Goal: Task Accomplishment & Management: Manage account settings

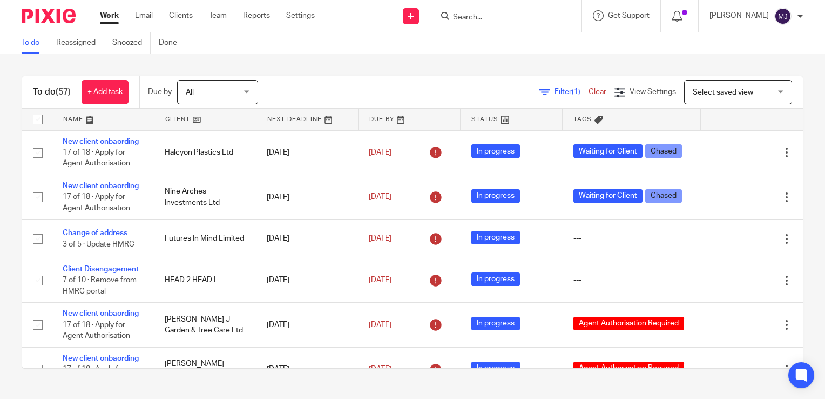
click at [505, 18] on input "Search" at bounding box center [500, 18] width 97 height 10
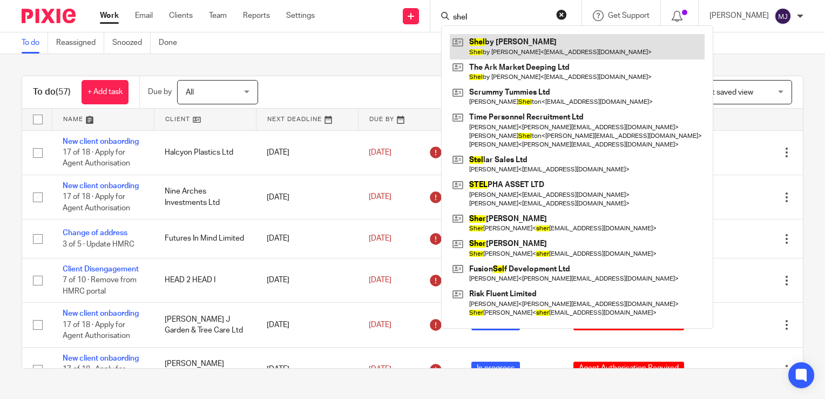
type input "shel"
click at [516, 42] on link at bounding box center [577, 46] width 255 height 25
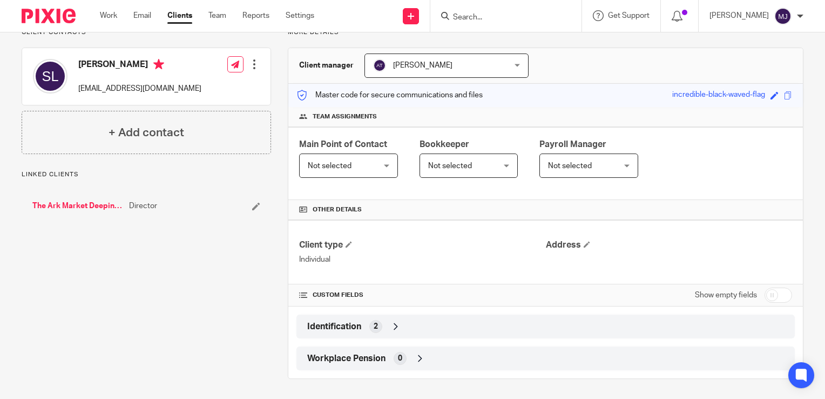
click at [398, 321] on icon at bounding box center [396, 326] width 11 height 11
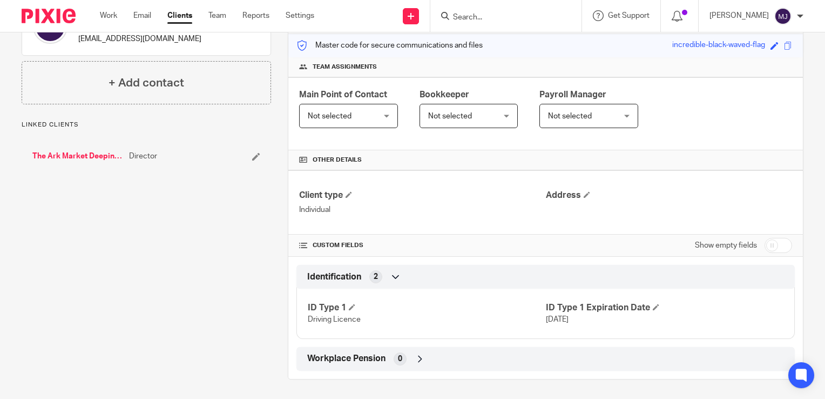
scroll to position [137, 0]
click at [771, 240] on input "checkbox" at bounding box center [779, 244] width 28 height 15
checkbox input "true"
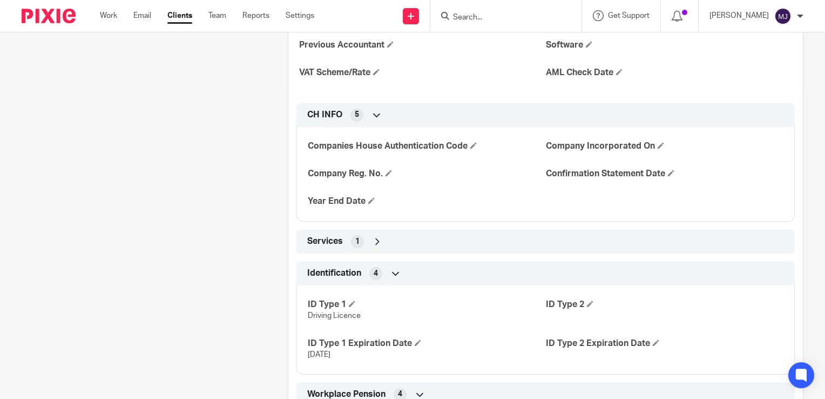
scroll to position [731, 0]
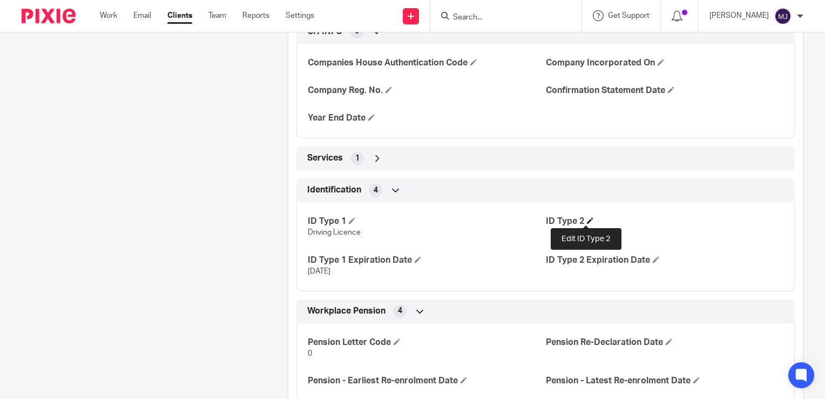
click at [587, 218] on span at bounding box center [590, 220] width 6 height 6
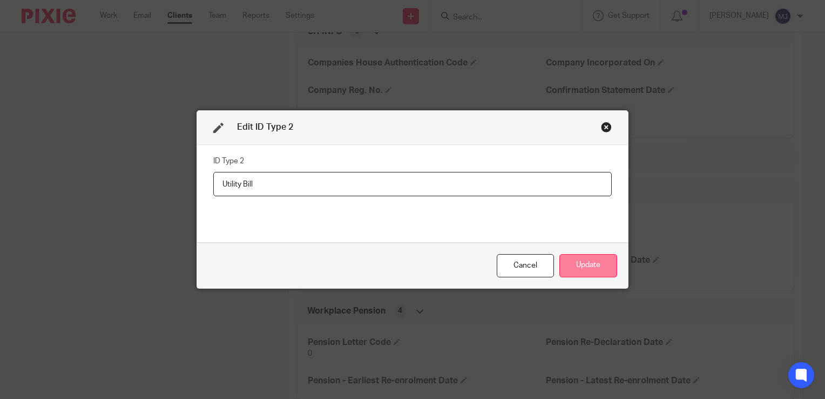
type input "Utility Bill"
click at [573, 268] on button "Update" at bounding box center [589, 265] width 58 height 23
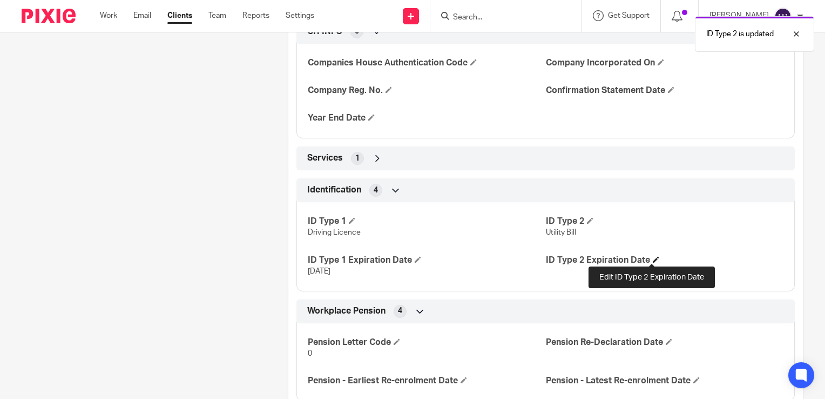
click at [653, 257] on span at bounding box center [656, 259] width 6 height 6
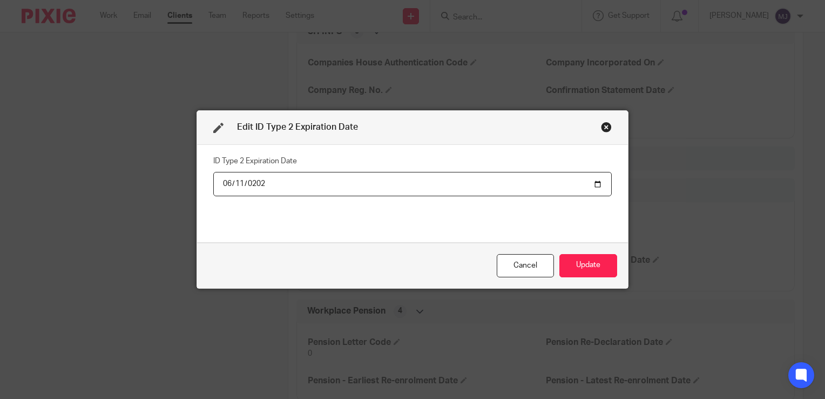
type input "2026-06-11"
click at [573, 262] on button "Update" at bounding box center [589, 265] width 58 height 23
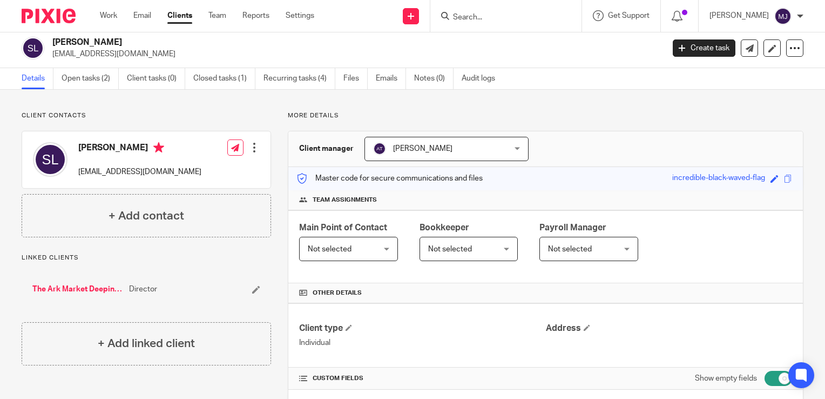
scroll to position [0, 0]
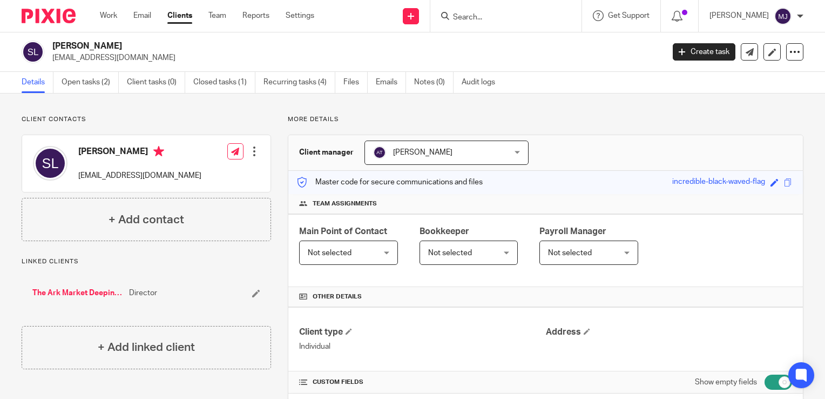
click at [57, 14] on img at bounding box center [49, 16] width 54 height 15
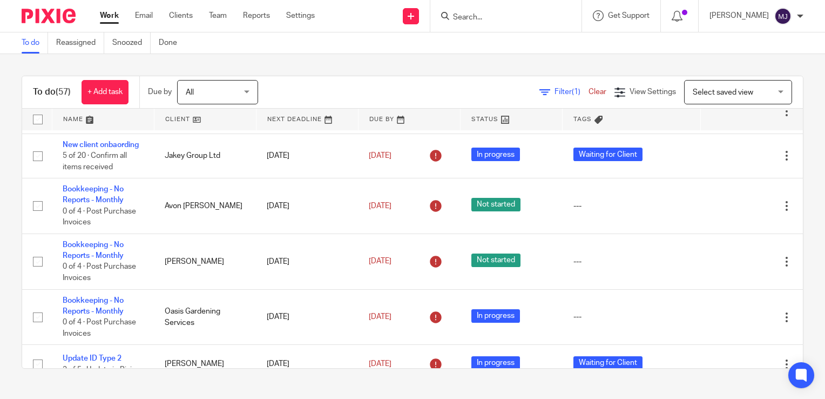
scroll to position [1657, 0]
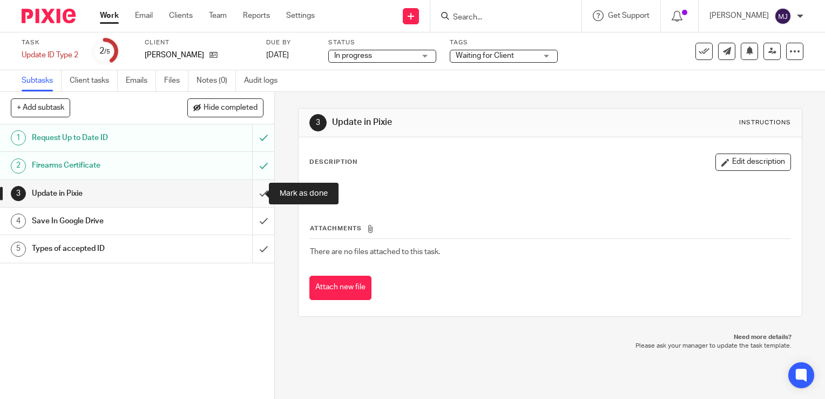
click at [256, 196] on input "submit" at bounding box center [137, 193] width 274 height 27
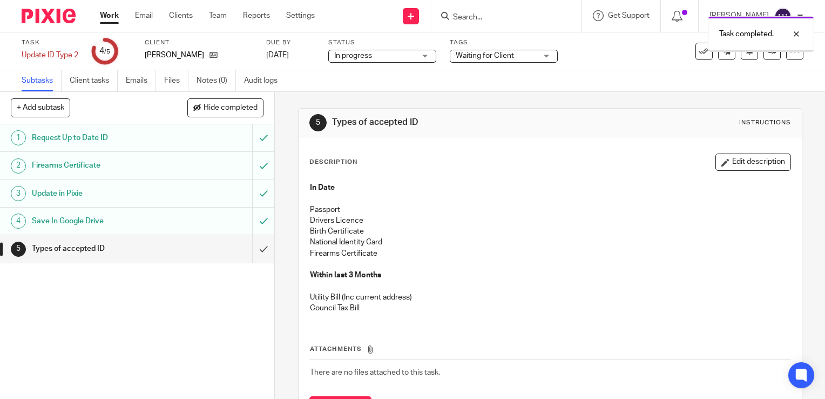
click at [249, 249] on input "submit" at bounding box center [137, 248] width 274 height 27
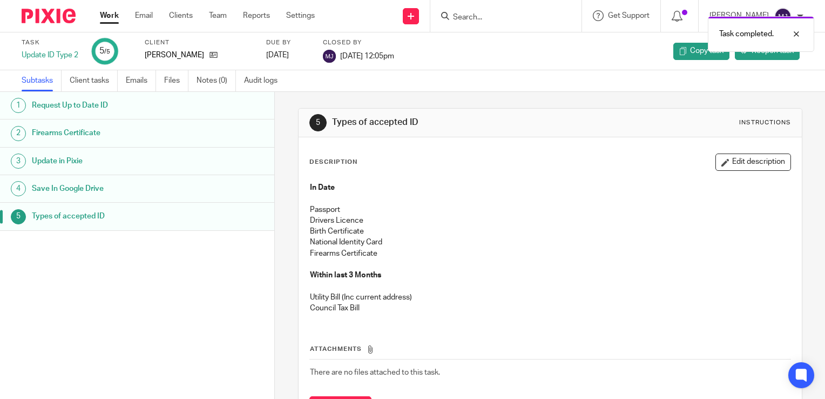
click at [61, 18] on img at bounding box center [49, 16] width 54 height 15
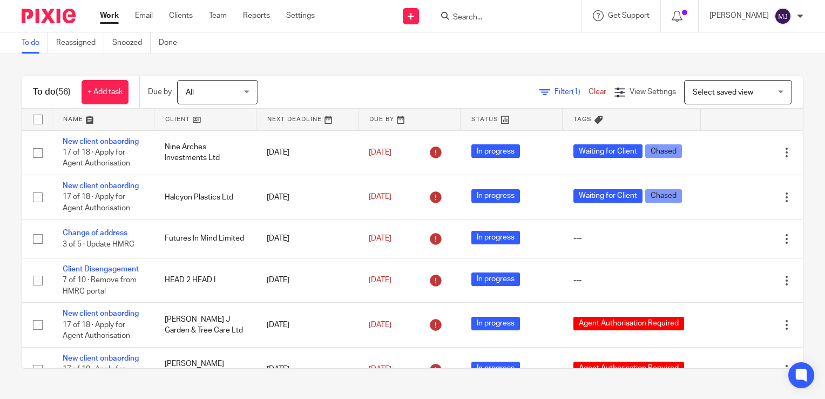
click at [502, 11] on form at bounding box center [509, 16] width 115 height 14
click at [499, 13] on input "Search" at bounding box center [500, 18] width 97 height 10
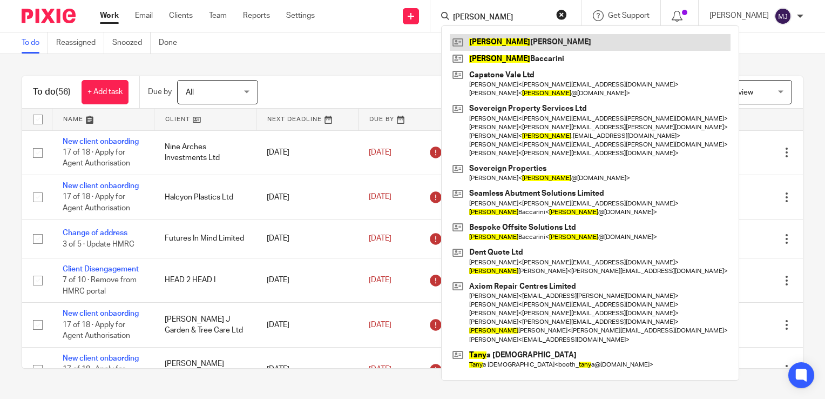
type input "tony"
click at [517, 36] on link at bounding box center [590, 42] width 281 height 16
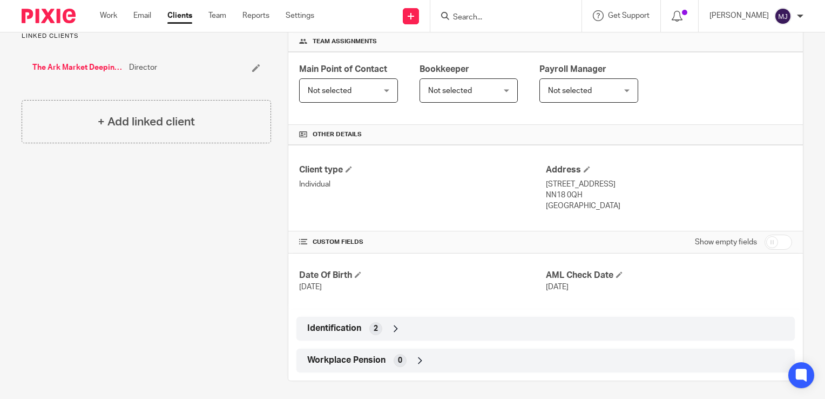
scroll to position [164, 0]
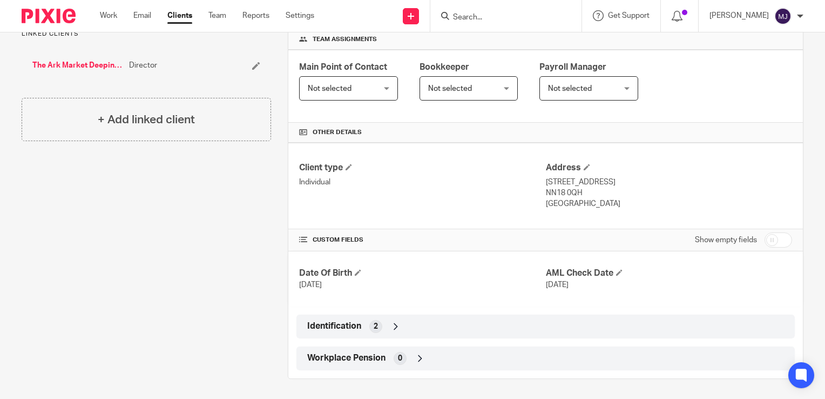
drag, startPoint x: 394, startPoint y: 327, endPoint x: 404, endPoint y: 323, distance: 10.4
click at [393, 327] on icon at bounding box center [396, 326] width 11 height 11
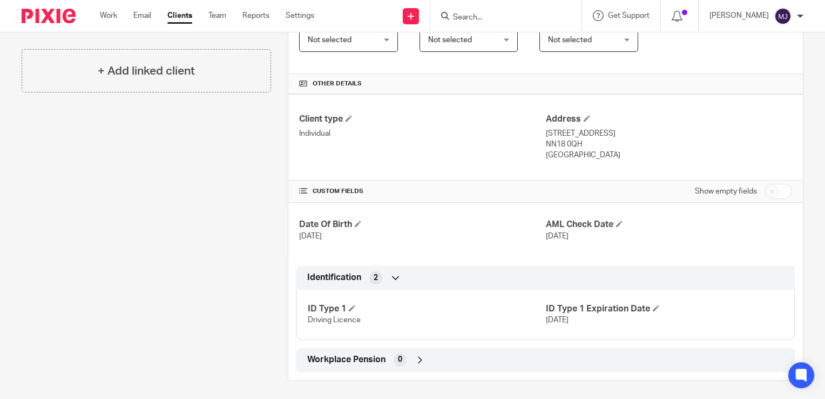
scroll to position [214, 0]
click at [781, 189] on input "checkbox" at bounding box center [779, 190] width 28 height 15
checkbox input "true"
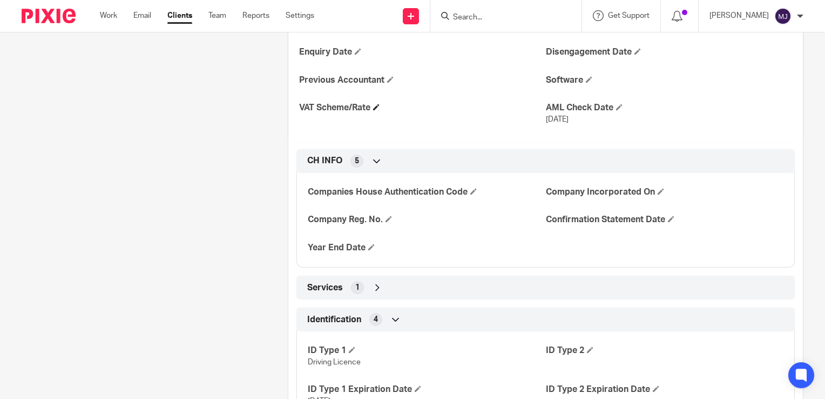
scroll to position [806, 0]
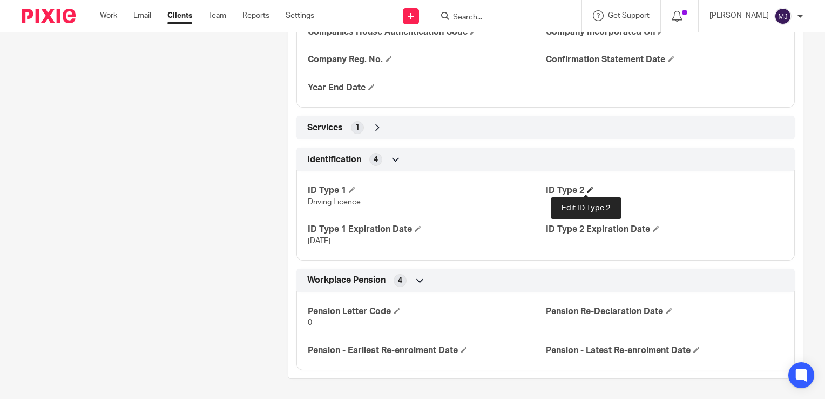
click at [588, 187] on span at bounding box center [590, 189] width 6 height 6
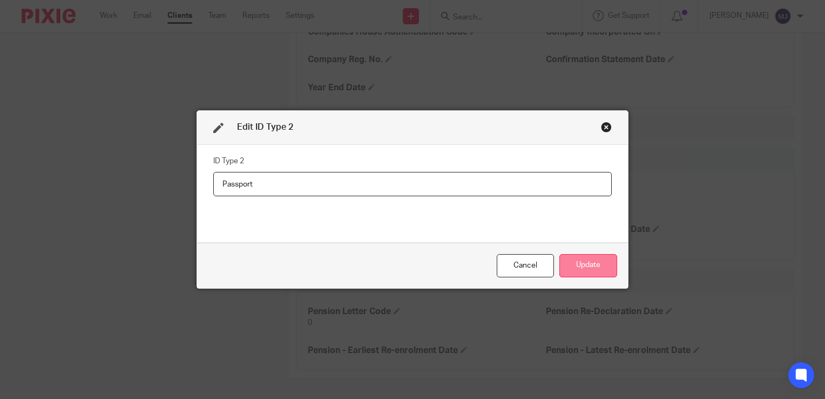
type input "Passport"
click at [590, 265] on button "Update" at bounding box center [589, 265] width 58 height 23
click at [575, 260] on button "Update" at bounding box center [589, 265] width 58 height 23
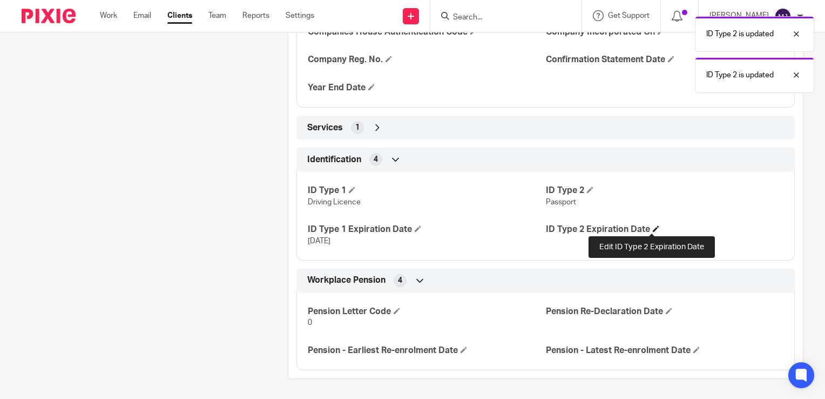
click at [654, 230] on span at bounding box center [656, 228] width 6 height 6
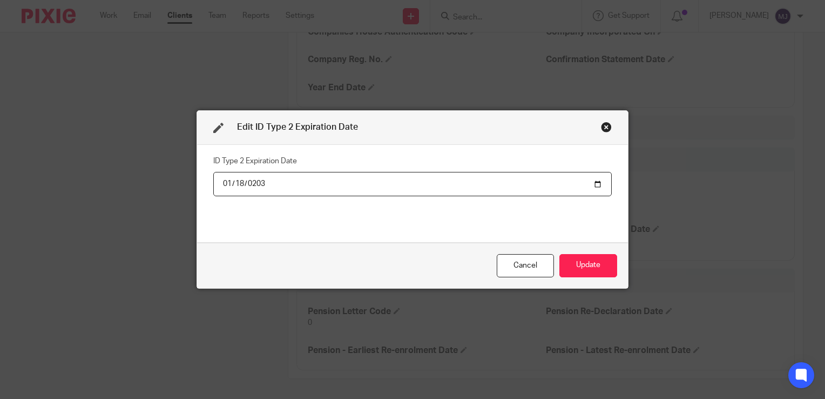
type input "2034-01-18"
click at [582, 268] on button "Update" at bounding box center [589, 265] width 58 height 23
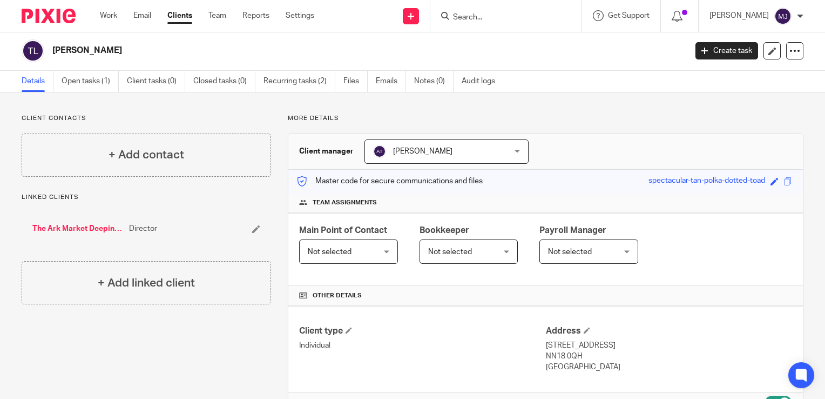
scroll to position [0, 0]
click at [60, 15] on img at bounding box center [49, 16] width 54 height 15
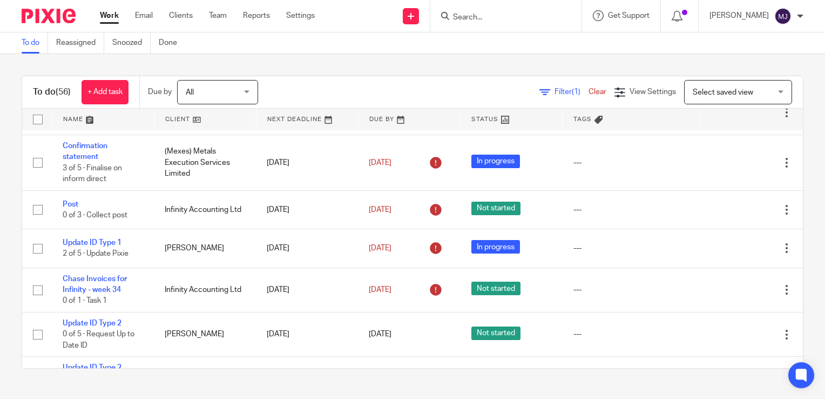
scroll to position [1997, 0]
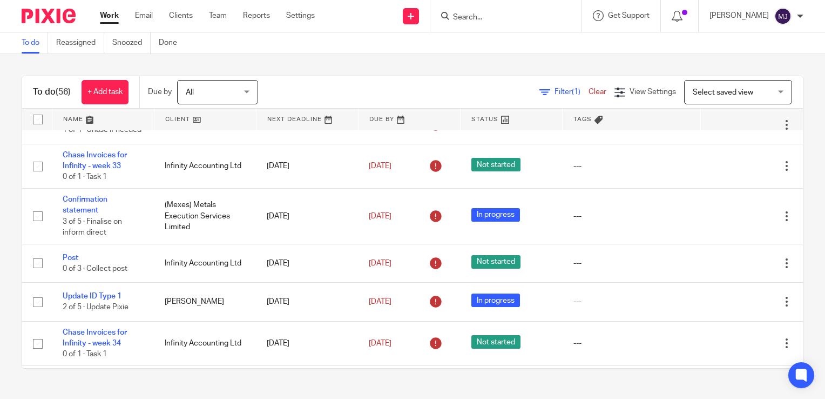
drag, startPoint x: 108, startPoint y: 256, endPoint x: 145, endPoint y: 271, distance: 40.2
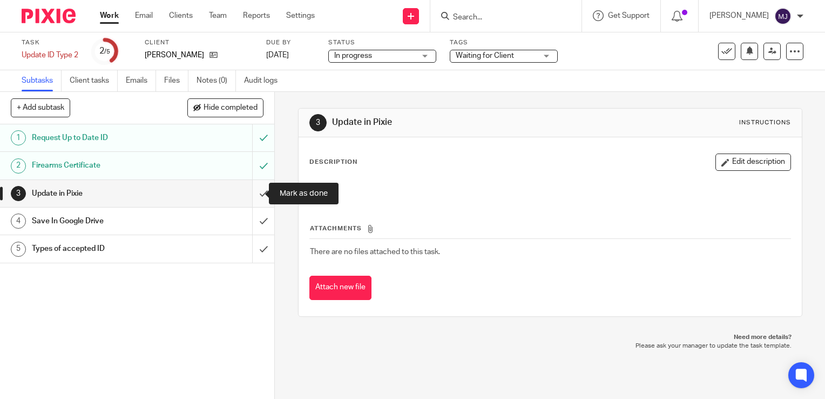
click at [248, 194] on input "submit" at bounding box center [137, 193] width 274 height 27
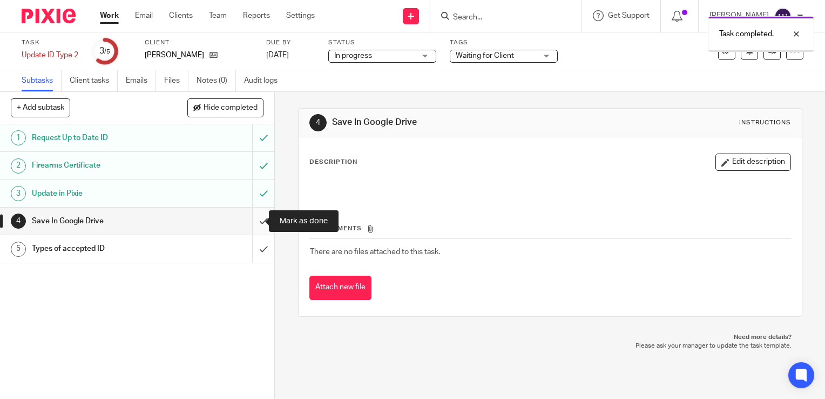
click at [251, 220] on input "submit" at bounding box center [137, 220] width 274 height 27
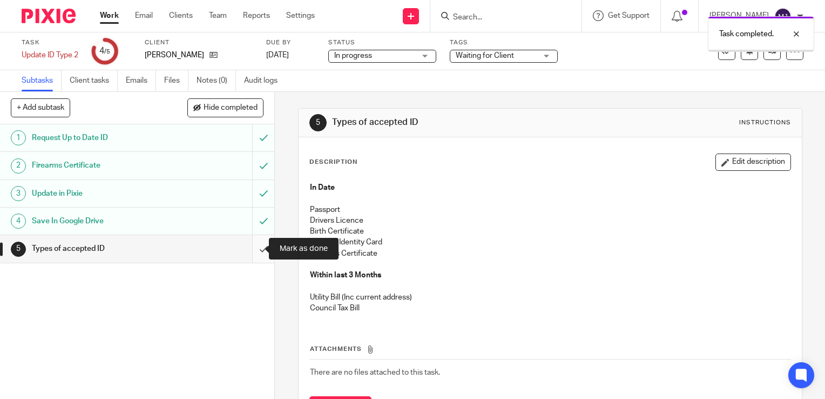
click at [254, 257] on input "submit" at bounding box center [137, 248] width 274 height 27
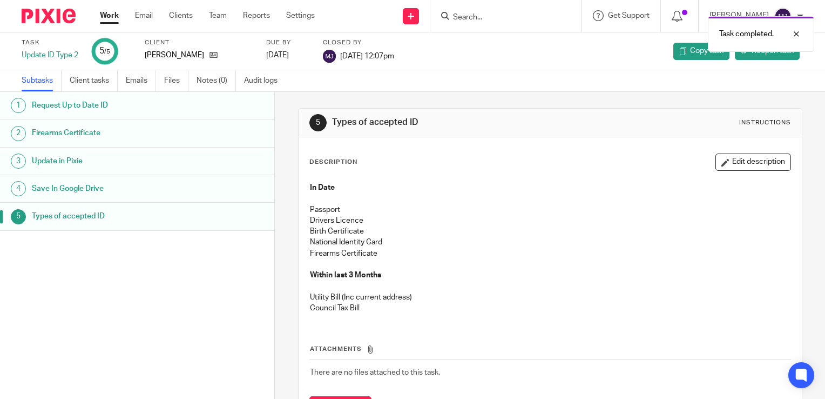
click at [58, 18] on img at bounding box center [49, 16] width 54 height 15
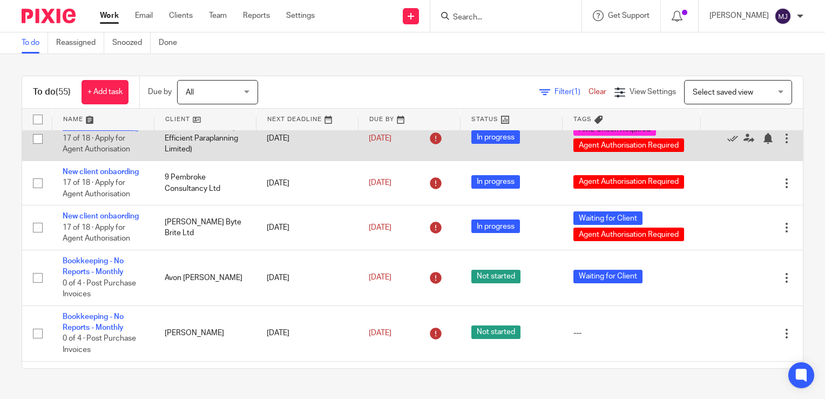
scroll to position [648, 0]
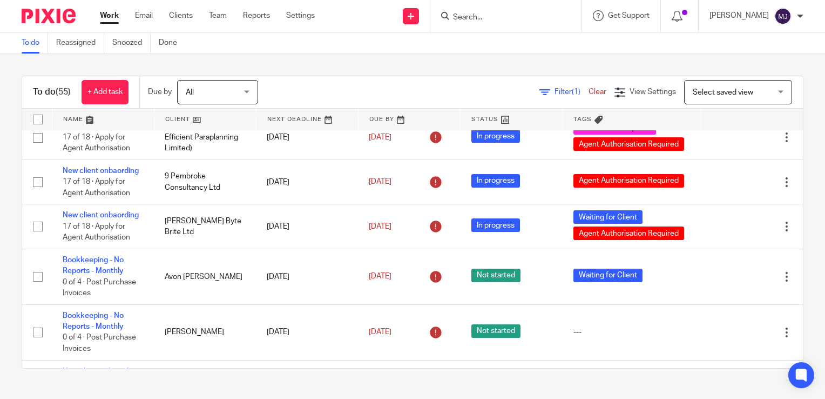
click at [87, 41] on link "New client onboarding" at bounding box center [101, 37] width 76 height 8
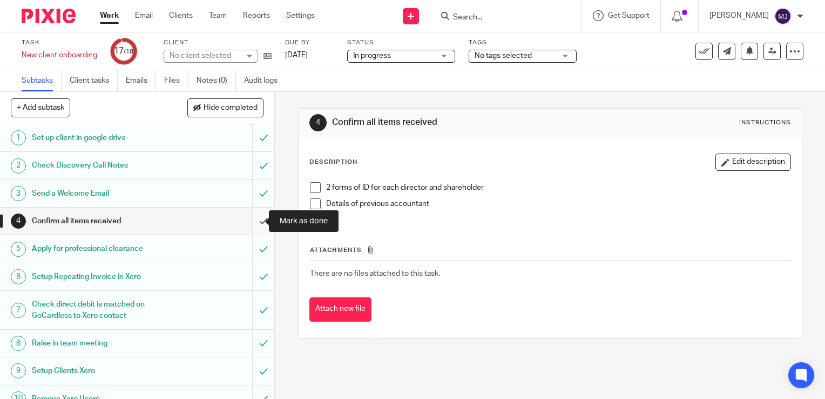
click at [256, 221] on input "submit" at bounding box center [137, 220] width 274 height 27
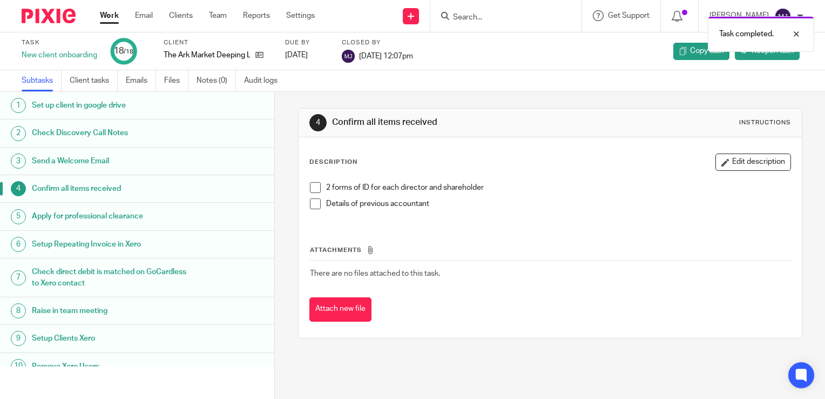
click at [44, 20] on img at bounding box center [49, 16] width 54 height 15
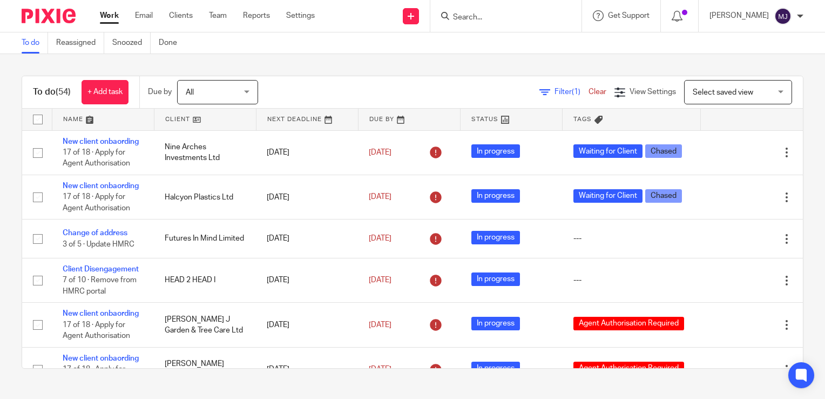
click at [536, 14] on input "Search" at bounding box center [500, 18] width 97 height 10
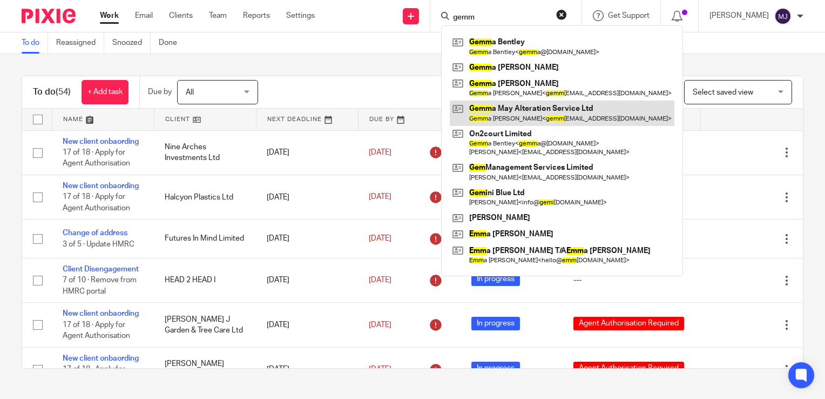
type input "gemm"
click at [558, 117] on link at bounding box center [562, 112] width 225 height 25
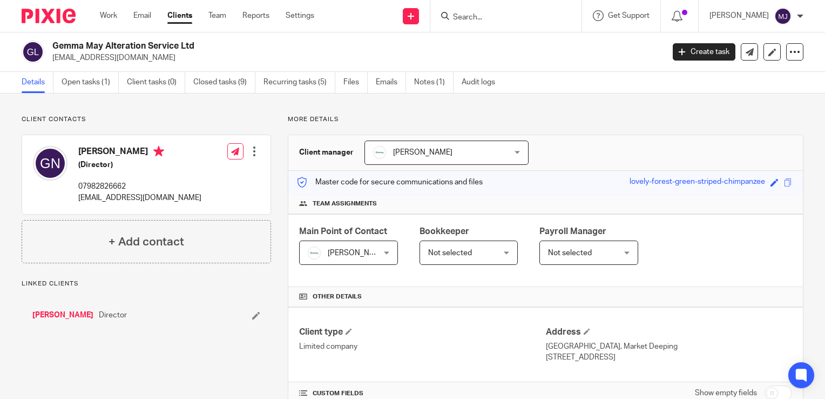
click at [68, 313] on link "[PERSON_NAME]" at bounding box center [62, 315] width 61 height 11
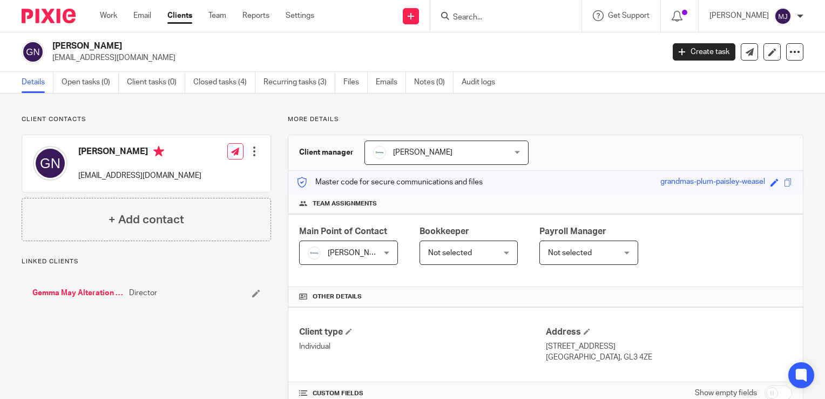
click at [80, 296] on link "Gemma May Alteration Service Ltd" at bounding box center [77, 292] width 91 height 11
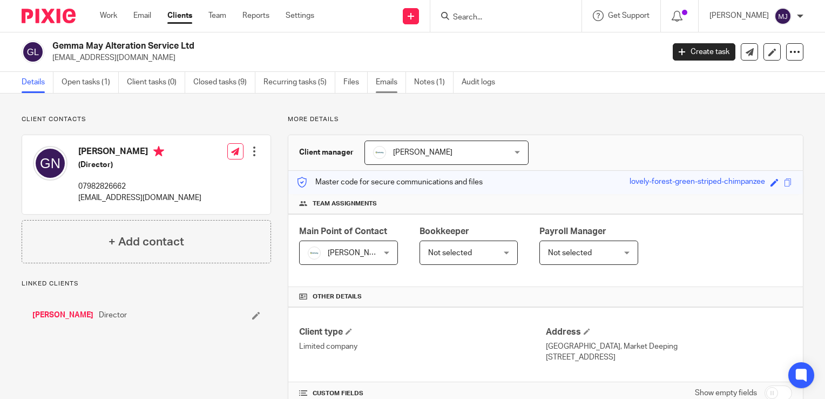
click at [392, 88] on link "Emails" at bounding box center [391, 82] width 30 height 21
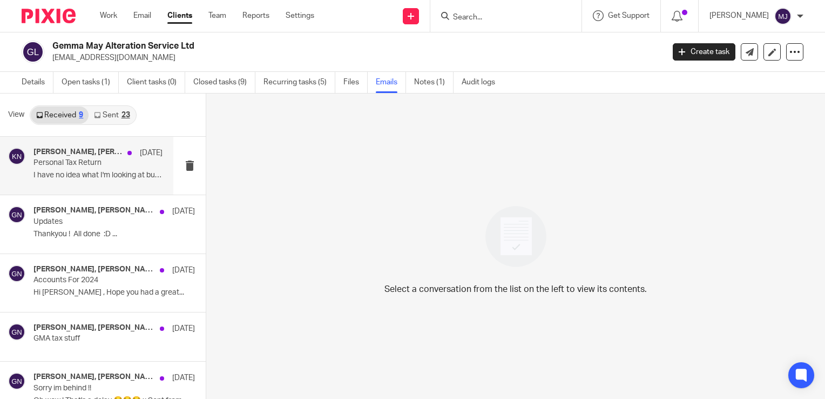
click at [102, 155] on h4 "[PERSON_NAME], [PERSON_NAME]" at bounding box center [77, 151] width 89 height 9
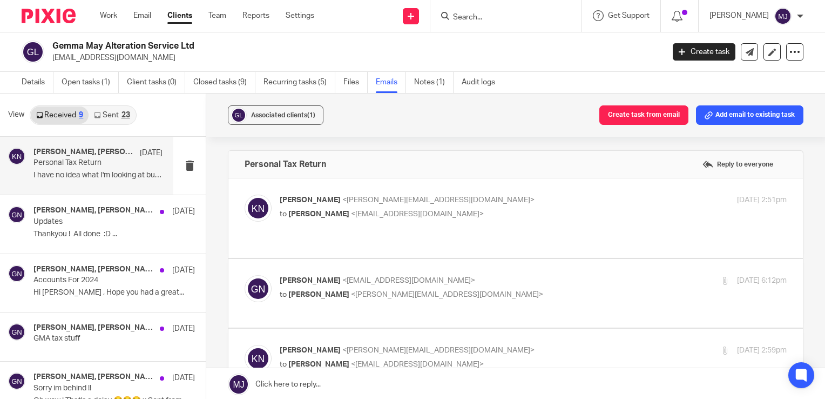
click at [115, 118] on link "Sent 23" at bounding box center [112, 114] width 46 height 17
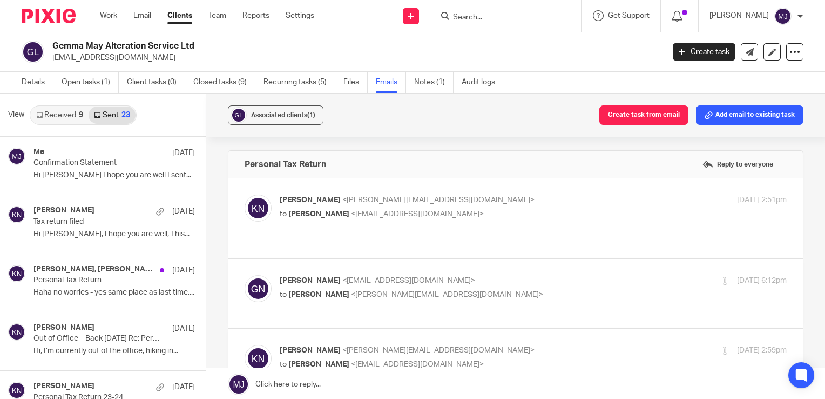
scroll to position [2, 0]
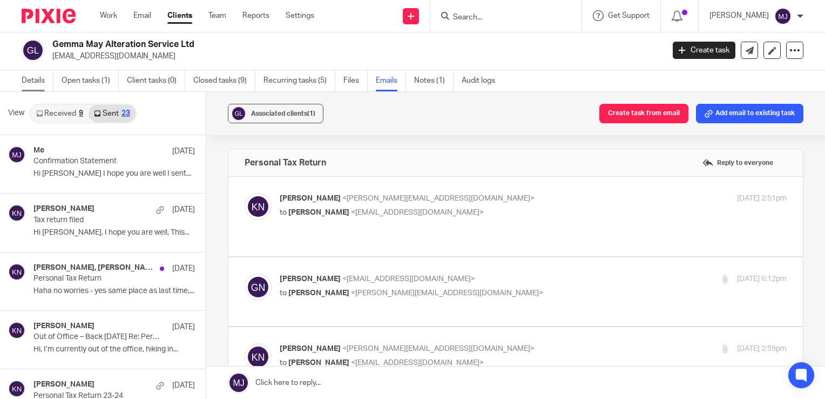
click at [43, 76] on link "Details" at bounding box center [38, 80] width 32 height 21
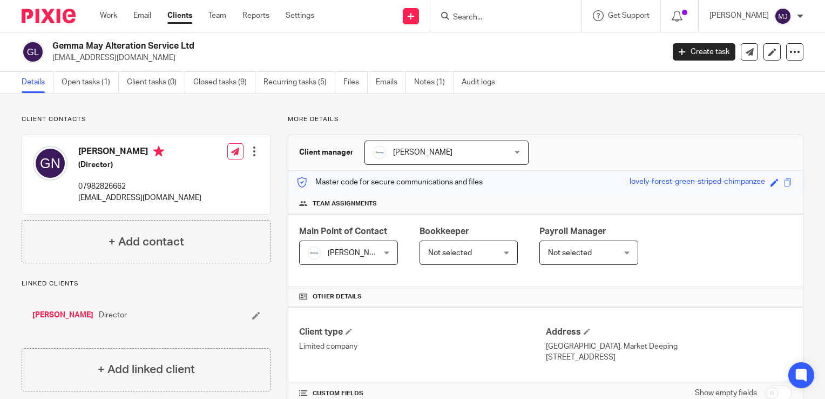
click at [479, 15] on input "Search" at bounding box center [500, 18] width 97 height 10
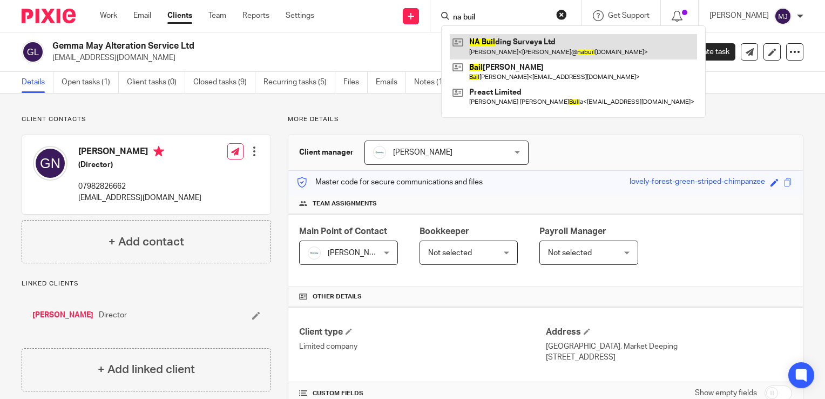
type input "na buil"
click at [539, 46] on link at bounding box center [573, 46] width 247 height 25
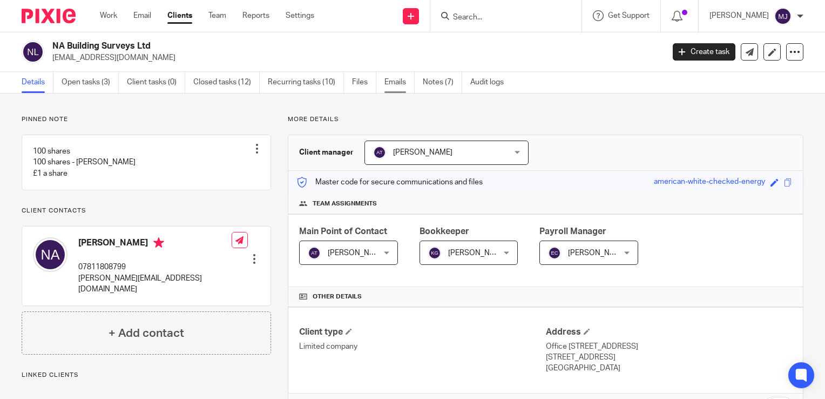
click at [392, 88] on link "Emails" at bounding box center [400, 82] width 30 height 21
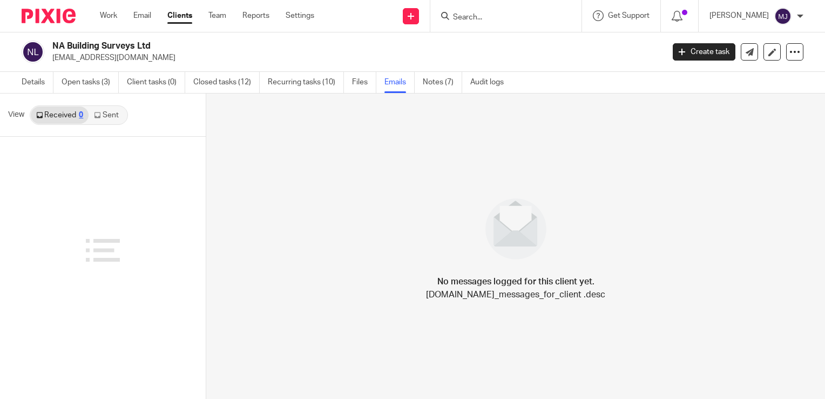
click at [110, 115] on link "Sent" at bounding box center [108, 114] width 38 height 17
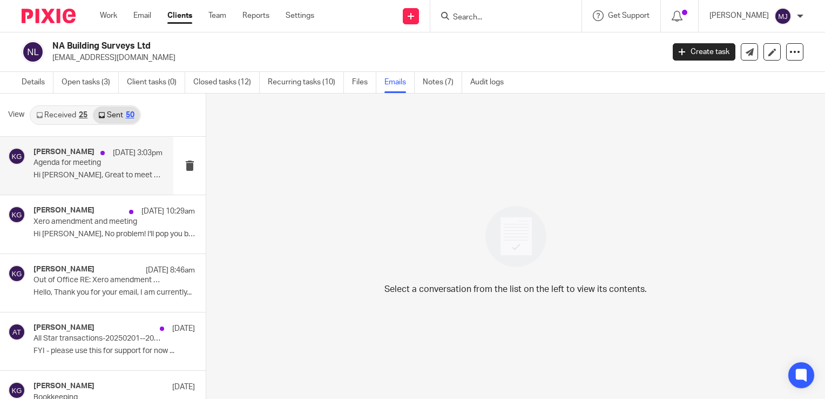
click at [80, 176] on p "Hi [PERSON_NAME], Great to meet you earlier! Just..." at bounding box center [97, 175] width 129 height 9
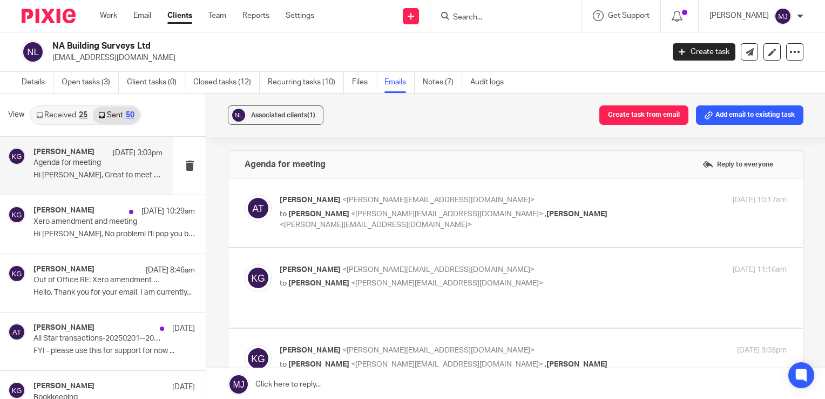
drag, startPoint x: 149, startPoint y: 57, endPoint x: 51, endPoint y: 62, distance: 98.4
click at [51, 62] on div "NA Building Surveys Ltd neilaylin2912@outlook.com" at bounding box center [339, 52] width 635 height 23
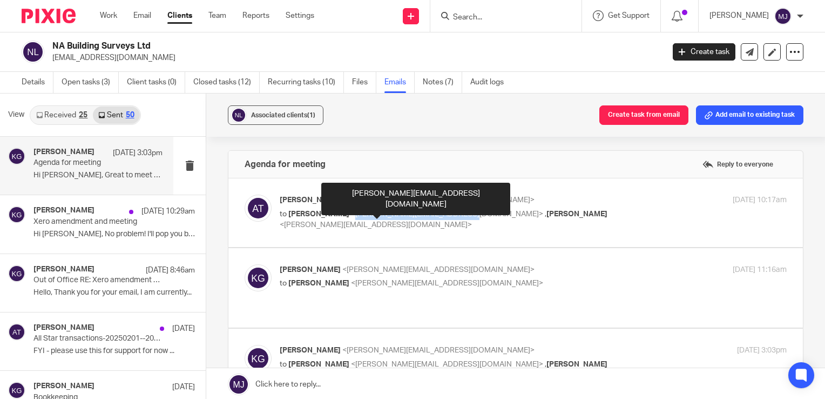
drag, startPoint x: 427, startPoint y: 216, endPoint x: 326, endPoint y: 216, distance: 101.6
click at [351, 216] on span "<neil@nabuildingsurveys.co.uk>" at bounding box center [447, 214] width 192 height 8
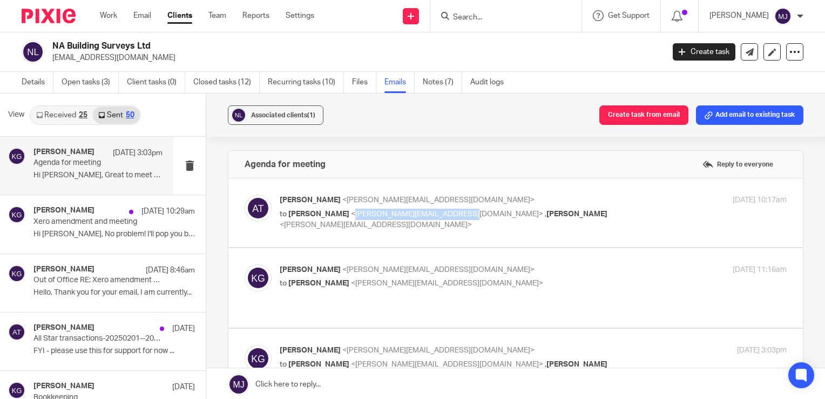
copy span "[PERSON_NAME][EMAIL_ADDRESS][DOMAIN_NAME]"
click at [35, 79] on link "Details" at bounding box center [38, 82] width 32 height 21
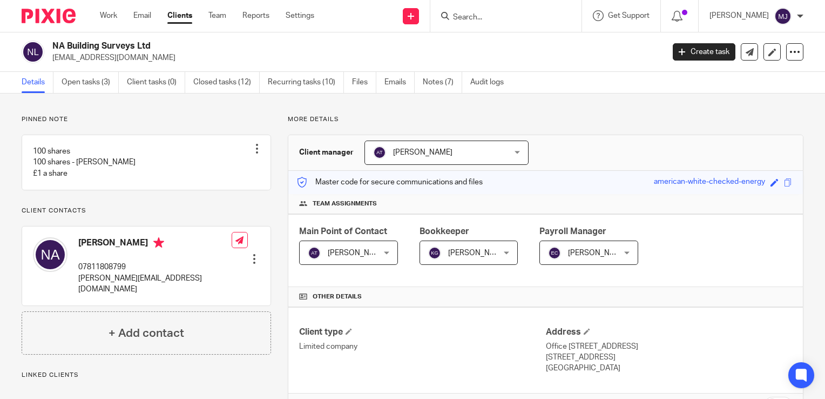
click at [470, 16] on input "Search" at bounding box center [500, 18] width 97 height 10
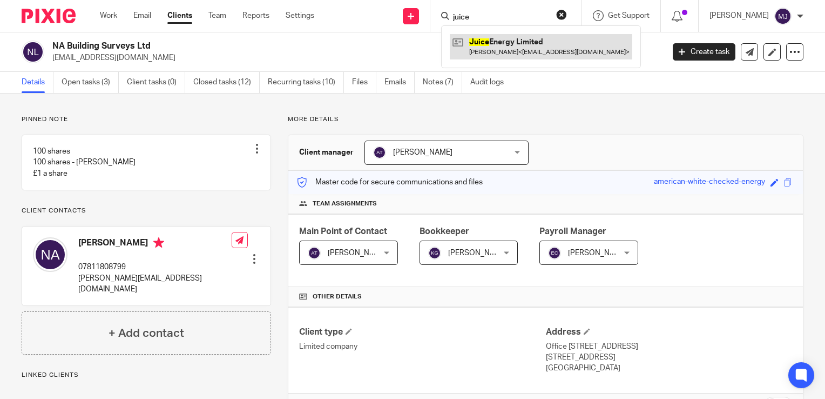
type input "juice"
click at [513, 51] on link at bounding box center [541, 46] width 183 height 25
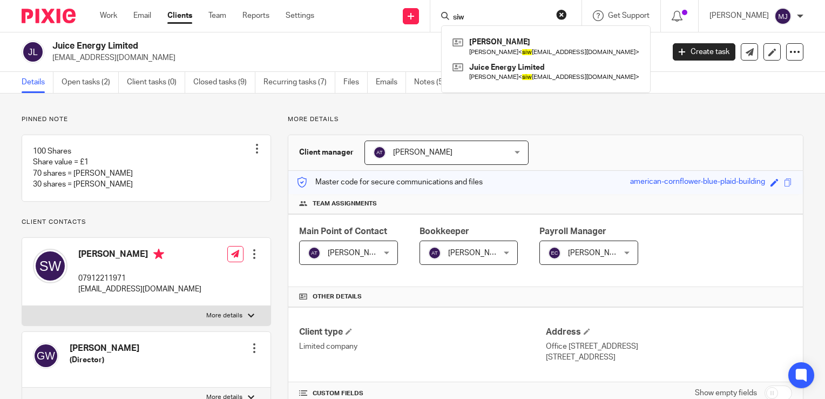
type input "siw"
click at [46, 18] on img at bounding box center [49, 16] width 54 height 15
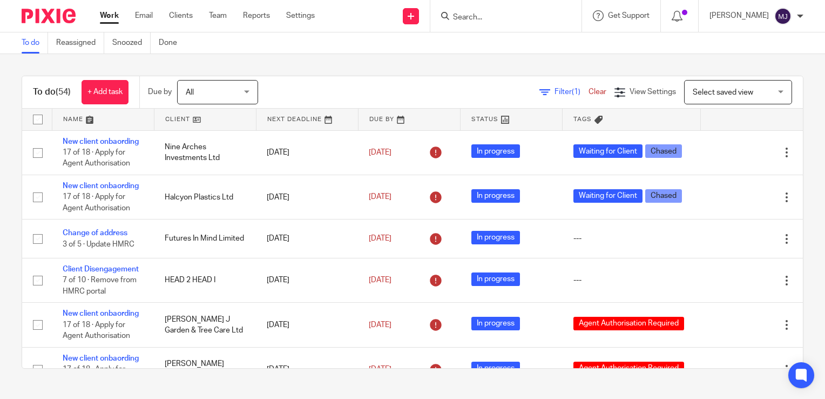
click at [499, 19] on input "Search" at bounding box center [500, 18] width 97 height 10
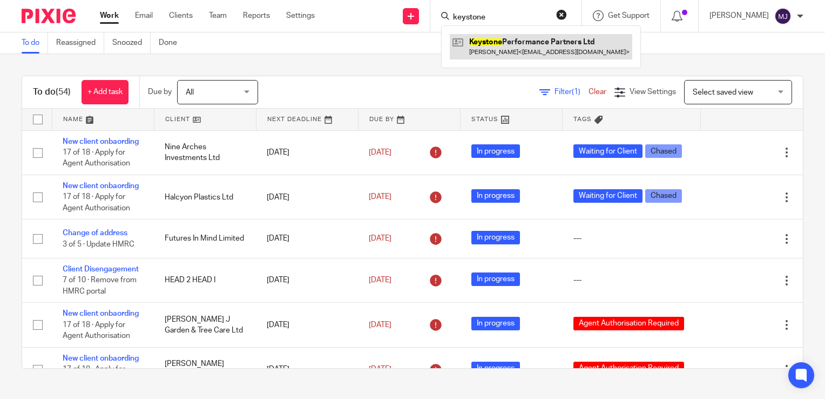
type input "keystone"
click at [499, 45] on link at bounding box center [541, 46] width 183 height 25
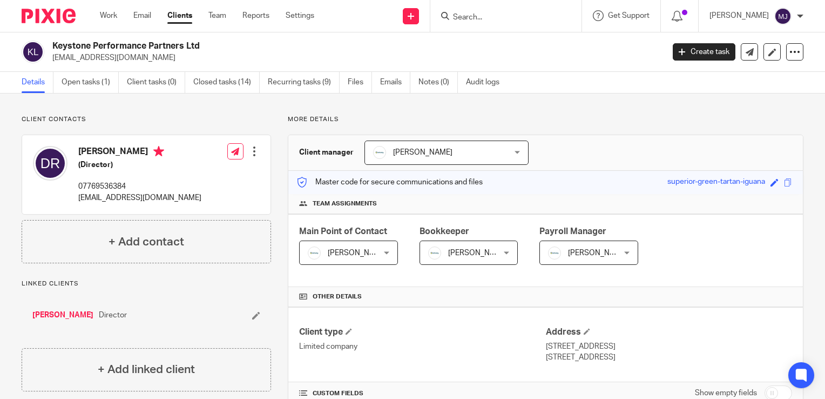
click at [49, 16] on img at bounding box center [49, 16] width 54 height 15
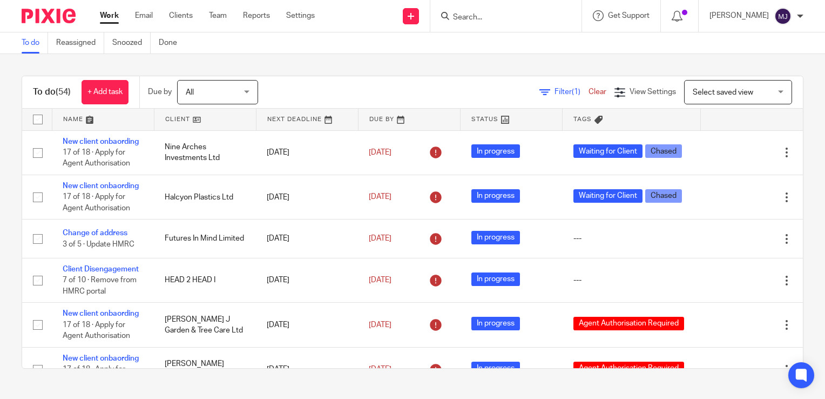
click at [545, 18] on input "Search" at bounding box center [500, 18] width 97 height 10
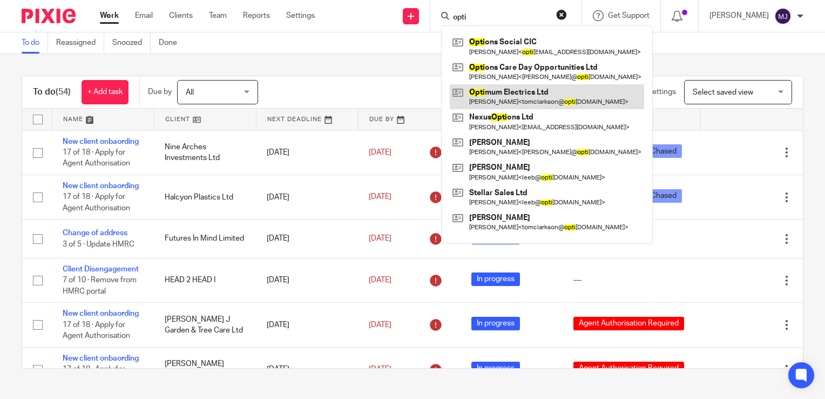
type input "opti"
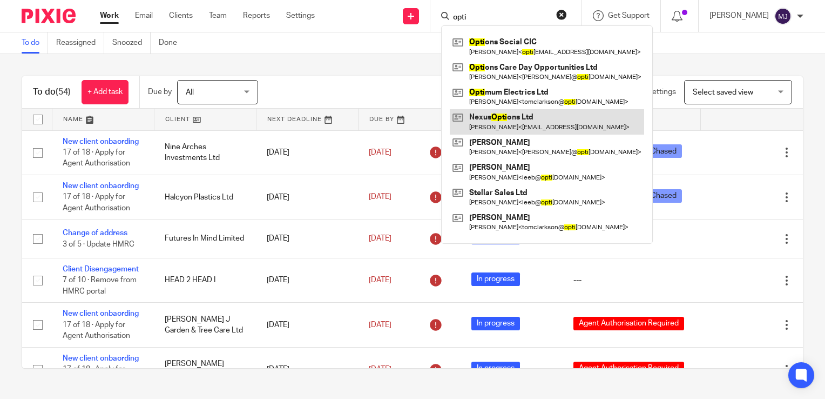
drag, startPoint x: 561, startPoint y: 99, endPoint x: 519, endPoint y: 122, distance: 48.1
click at [561, 99] on link at bounding box center [547, 96] width 194 height 25
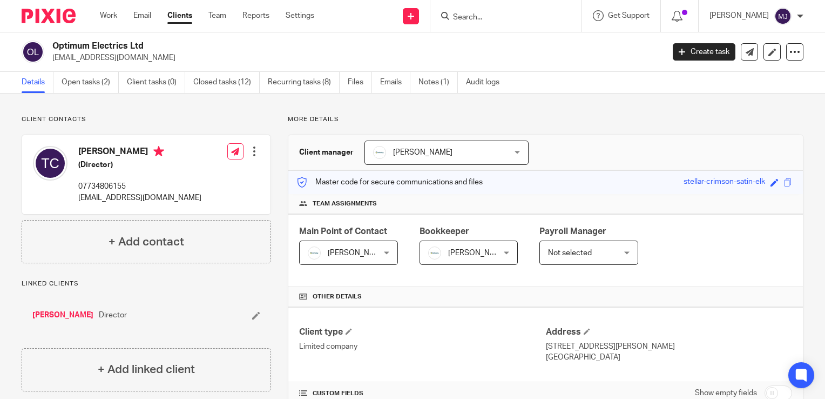
click at [146, 57] on p "[EMAIL_ADDRESS][DOMAIN_NAME]" at bounding box center [354, 57] width 605 height 11
drag, startPoint x: 146, startPoint y: 57, endPoint x: 266, endPoint y: 62, distance: 120.0
click at [297, 56] on p "[EMAIL_ADDRESS][DOMAIN_NAME]" at bounding box center [354, 57] width 605 height 11
drag, startPoint x: 232, startPoint y: 62, endPoint x: 53, endPoint y: 64, distance: 178.8
click at [53, 64] on div "Optimum Electrics Ltd [EMAIL_ADDRESS][DOMAIN_NAME] Create task Update from Comp…" at bounding box center [412, 51] width 825 height 39
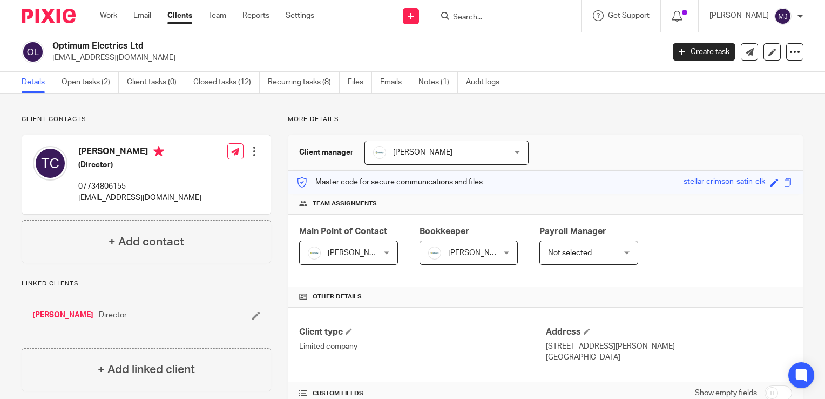
copy p "[EMAIL_ADDRESS][DOMAIN_NAME]"
click at [63, 17] on img at bounding box center [49, 16] width 54 height 15
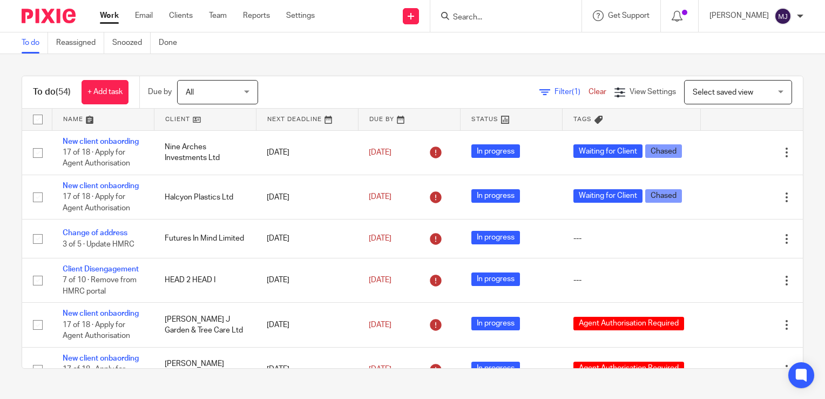
click at [53, 18] on img at bounding box center [49, 16] width 54 height 15
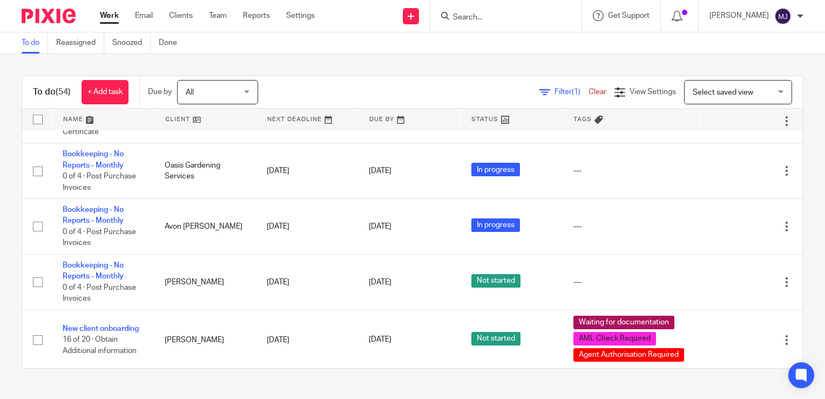
scroll to position [2269, 0]
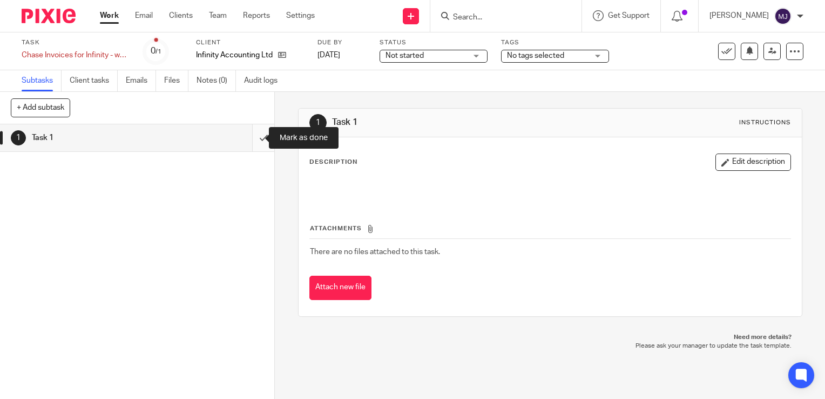
click at [248, 142] on input "submit" at bounding box center [137, 137] width 274 height 27
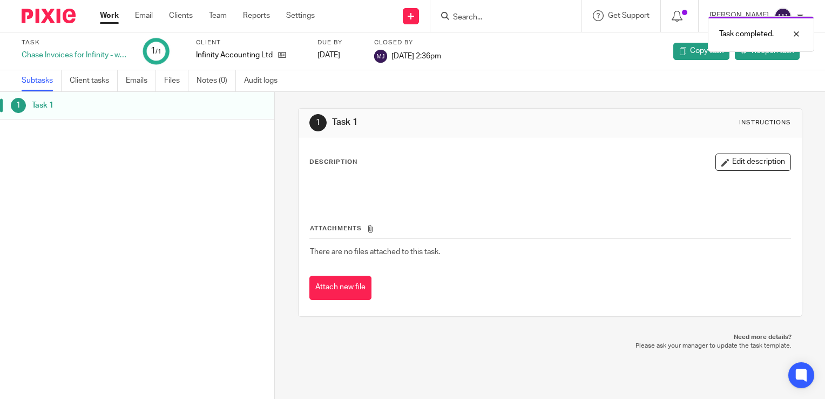
click at [55, 18] on img at bounding box center [49, 16] width 54 height 15
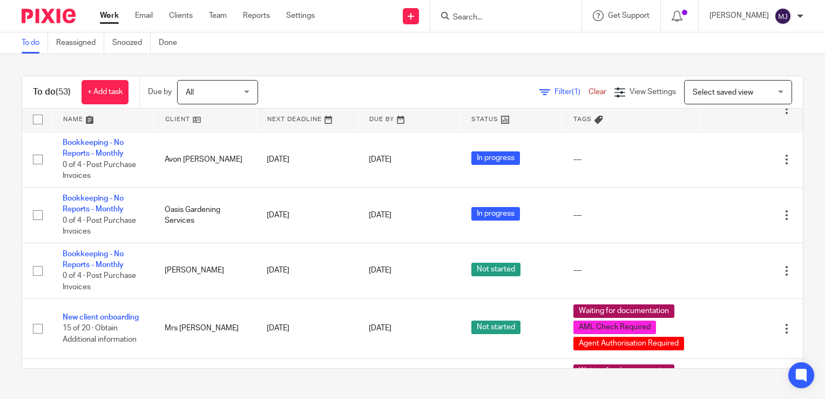
scroll to position [2236, 0]
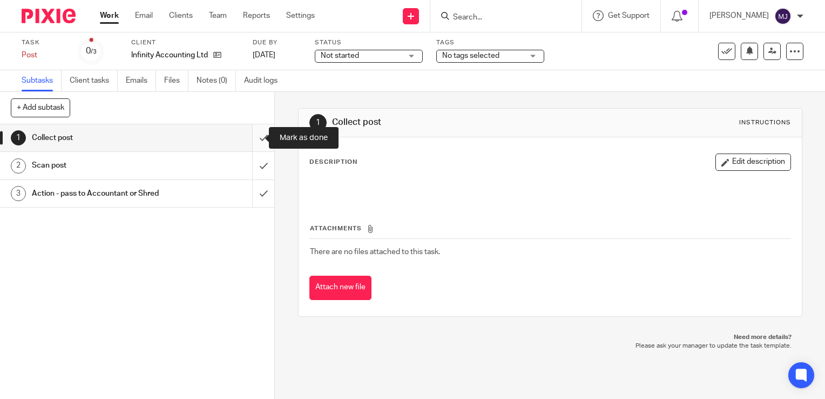
click at [245, 140] on input "submit" at bounding box center [137, 137] width 274 height 27
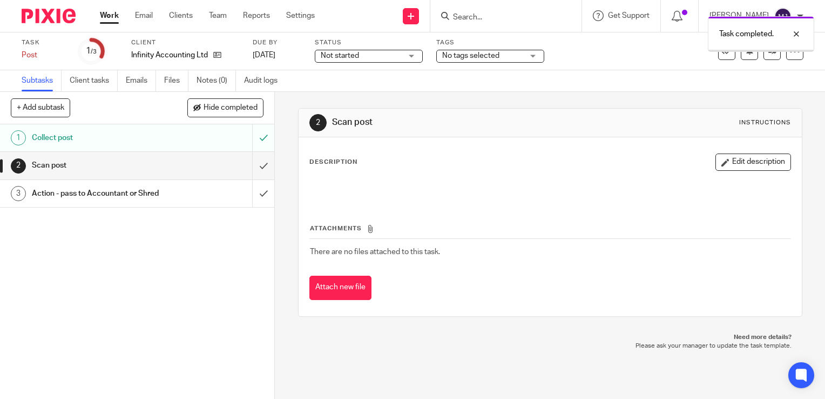
click at [252, 167] on input "submit" at bounding box center [137, 165] width 274 height 27
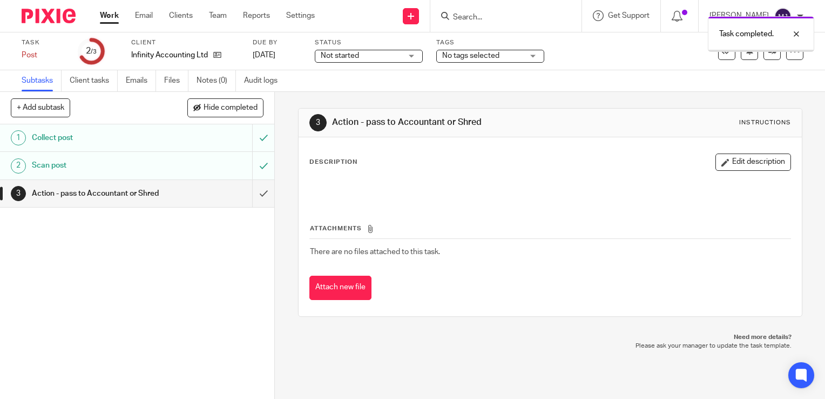
click at [250, 200] on input "submit" at bounding box center [137, 193] width 274 height 27
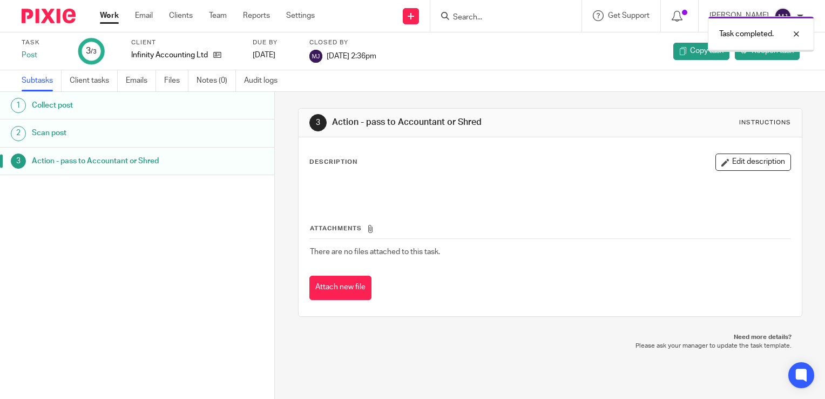
click at [57, 18] on img at bounding box center [49, 16] width 54 height 15
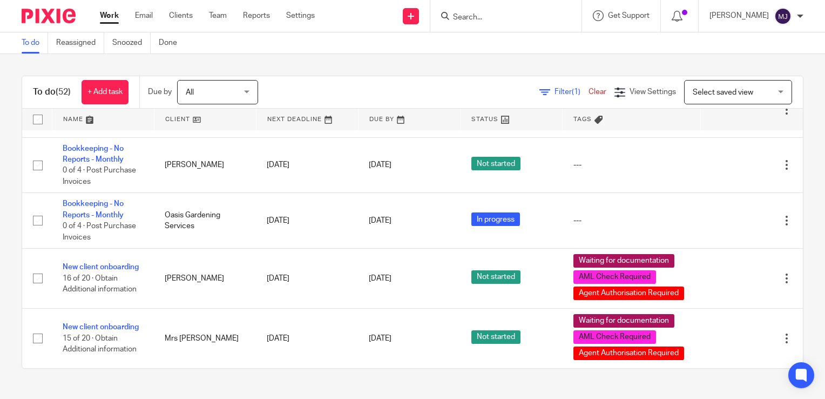
scroll to position [2521, 0]
